Goal: Navigation & Orientation: Go to known website

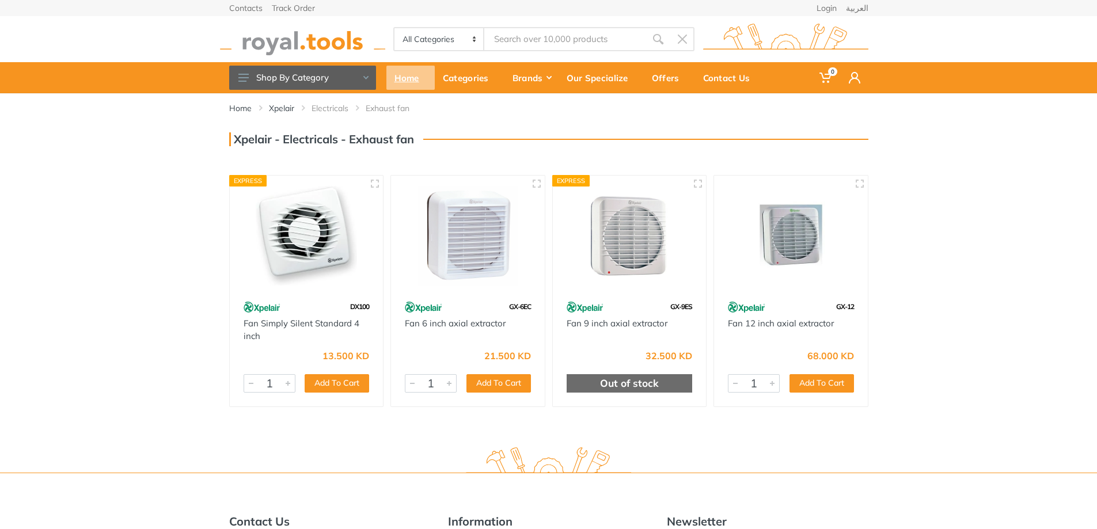
click at [412, 78] on div "Home" at bounding box center [410, 78] width 48 height 24
